Goal: Task Accomplishment & Management: Use online tool/utility

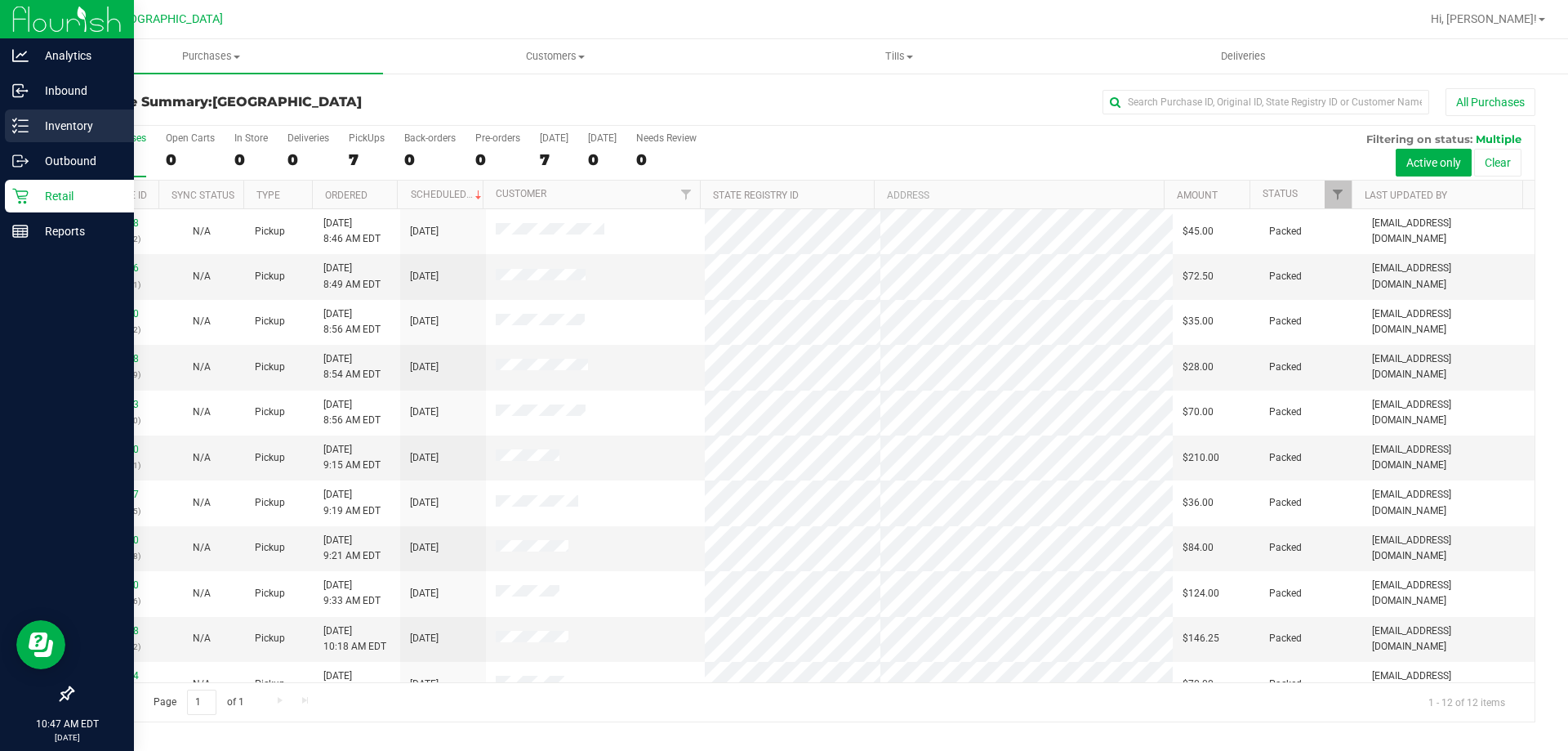
click at [71, 122] on p "Inventory" at bounding box center [78, 126] width 98 height 20
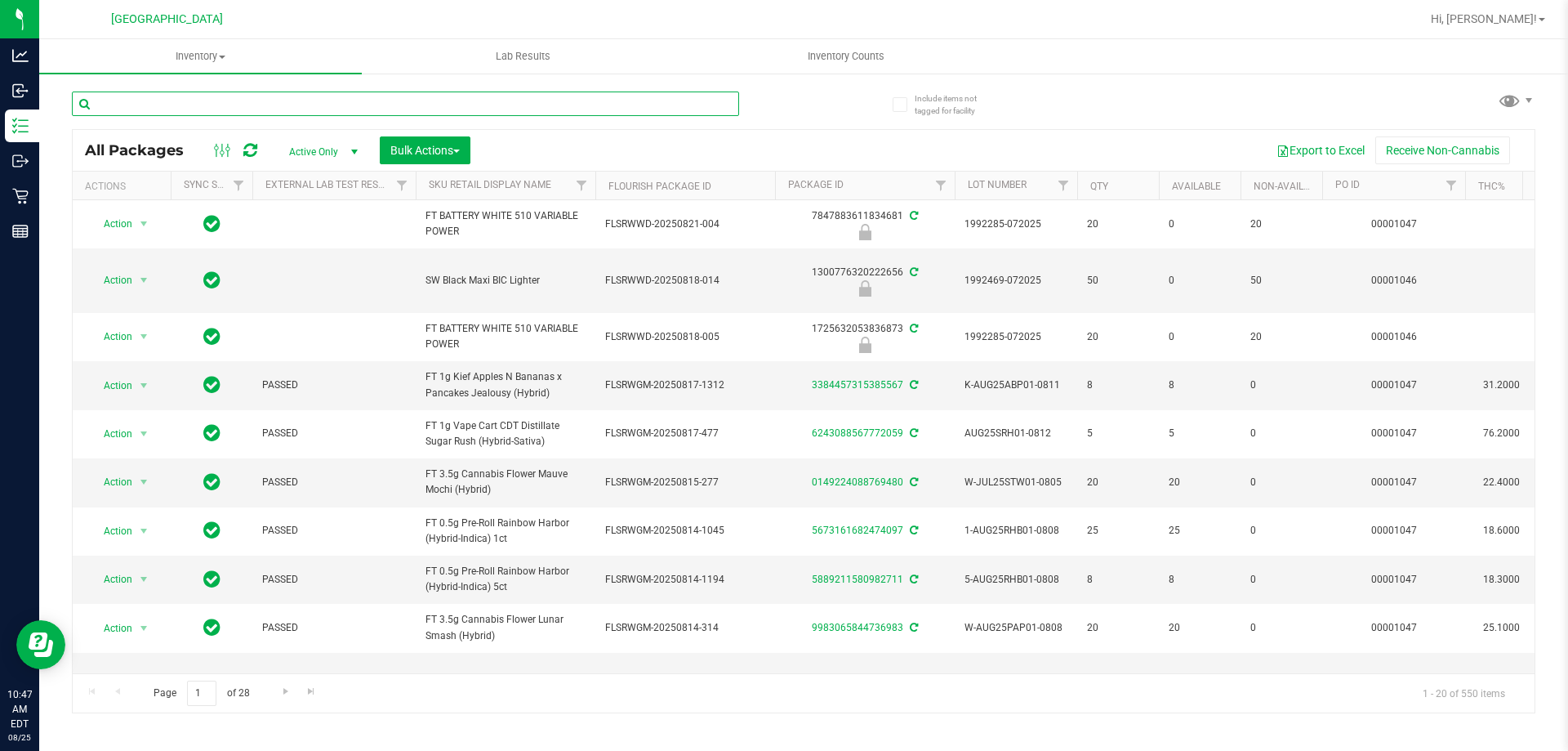
click at [240, 104] on input "text" at bounding box center [405, 103] width 667 height 25
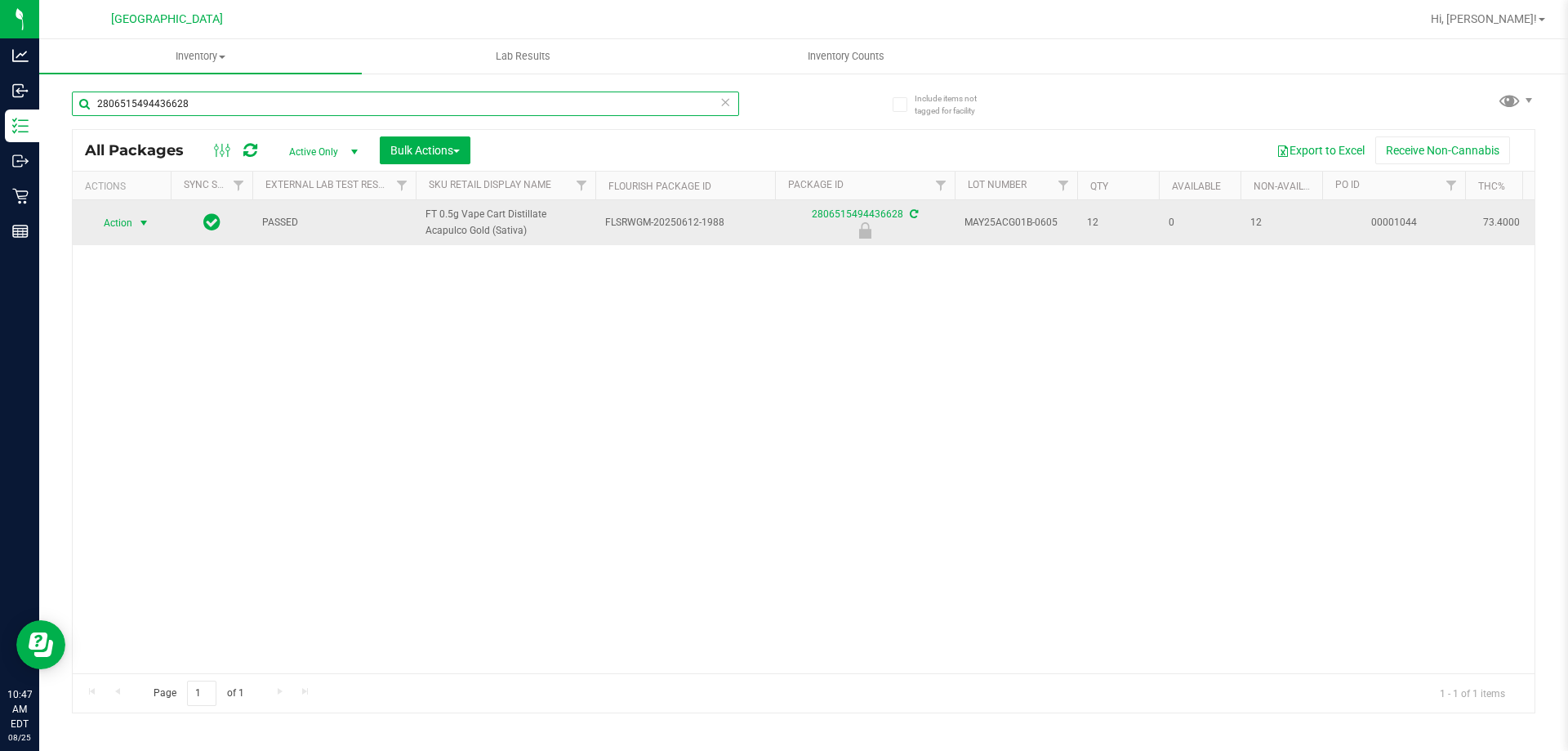
type input "2806515494436628"
click at [141, 222] on span "select" at bounding box center [143, 222] width 13 height 13
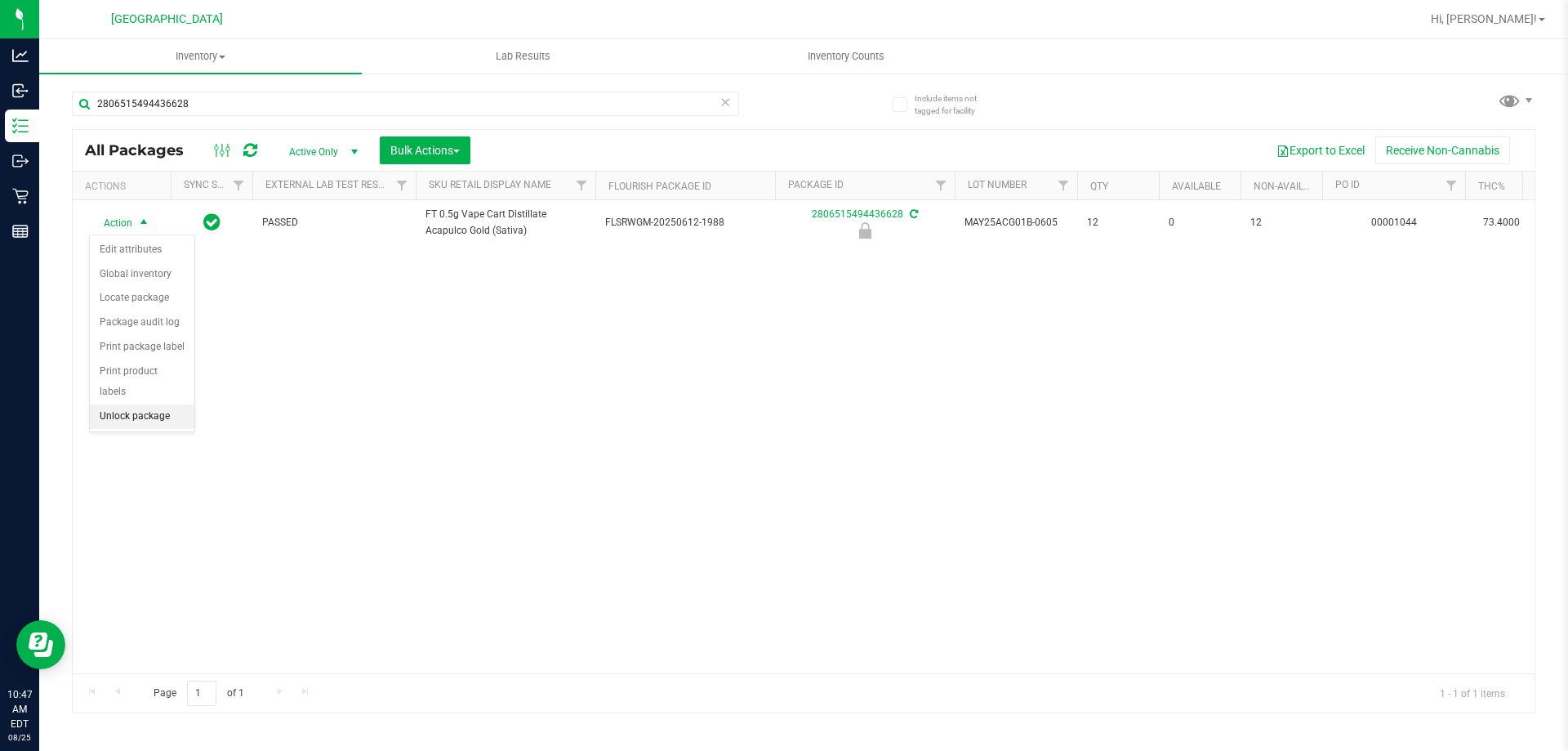
click at [145, 404] on li "Unlock package" at bounding box center [141, 416] width 104 height 25
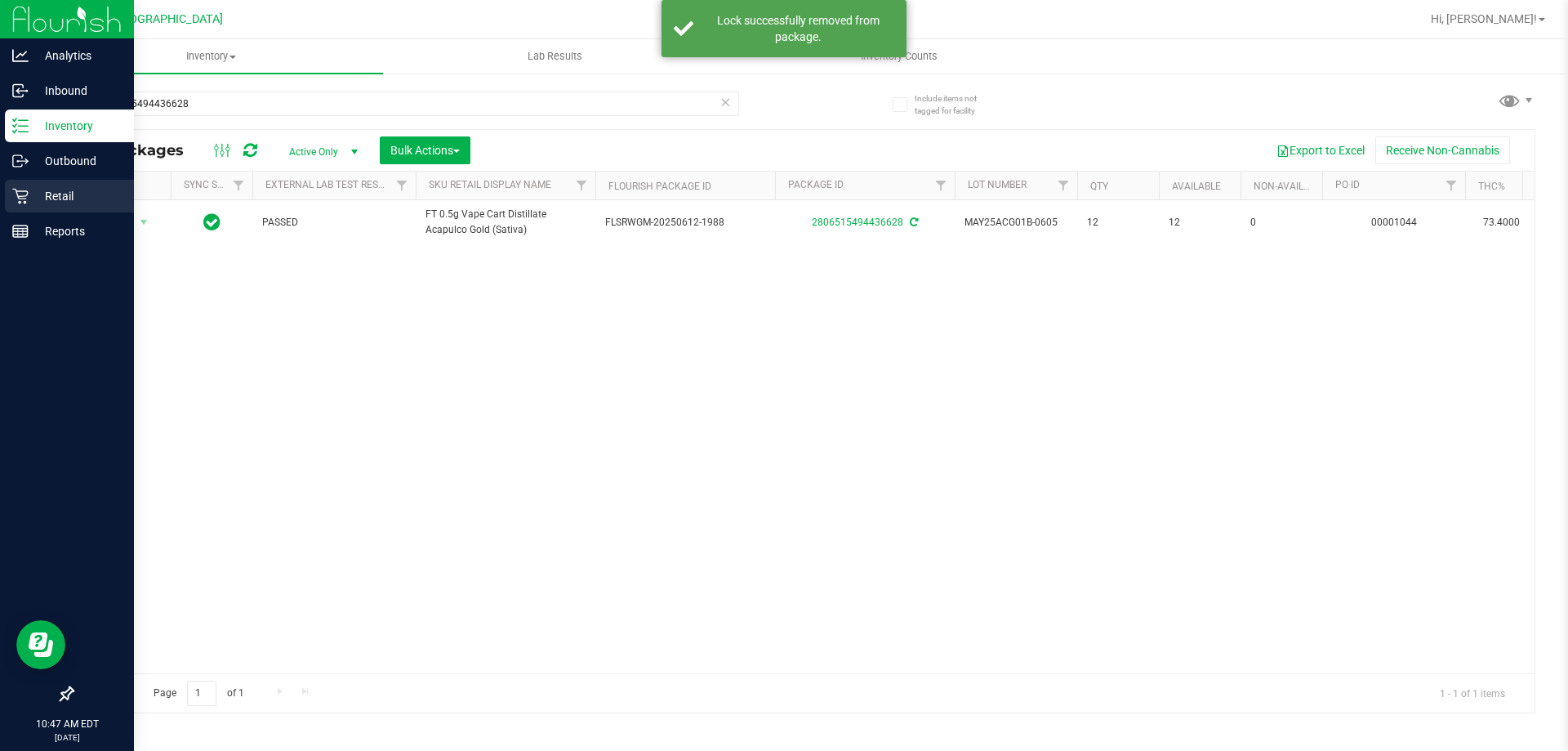
click at [40, 190] on p "Retail" at bounding box center [78, 196] width 98 height 20
